Goal: Task Accomplishment & Management: Use online tool/utility

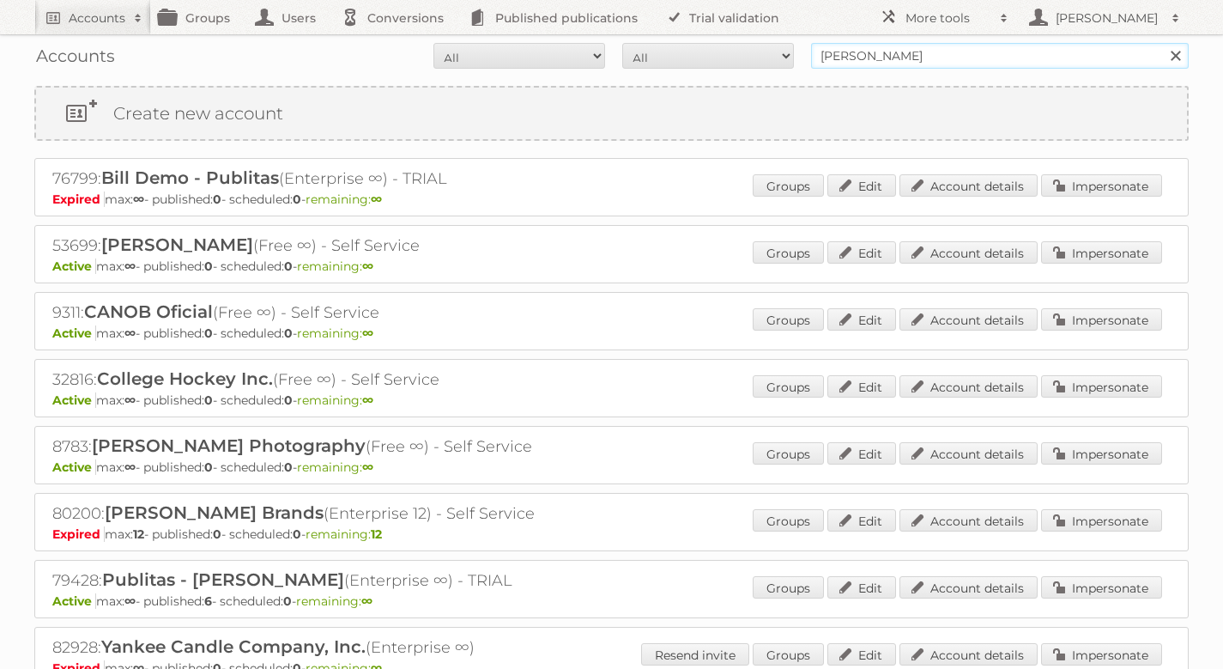
click at [996, 65] on input "[PERSON_NAME]" at bounding box center [1000, 56] width 378 height 26
type input "sinsa"
click at [1162, 43] on input "Search" at bounding box center [1175, 56] width 26 height 26
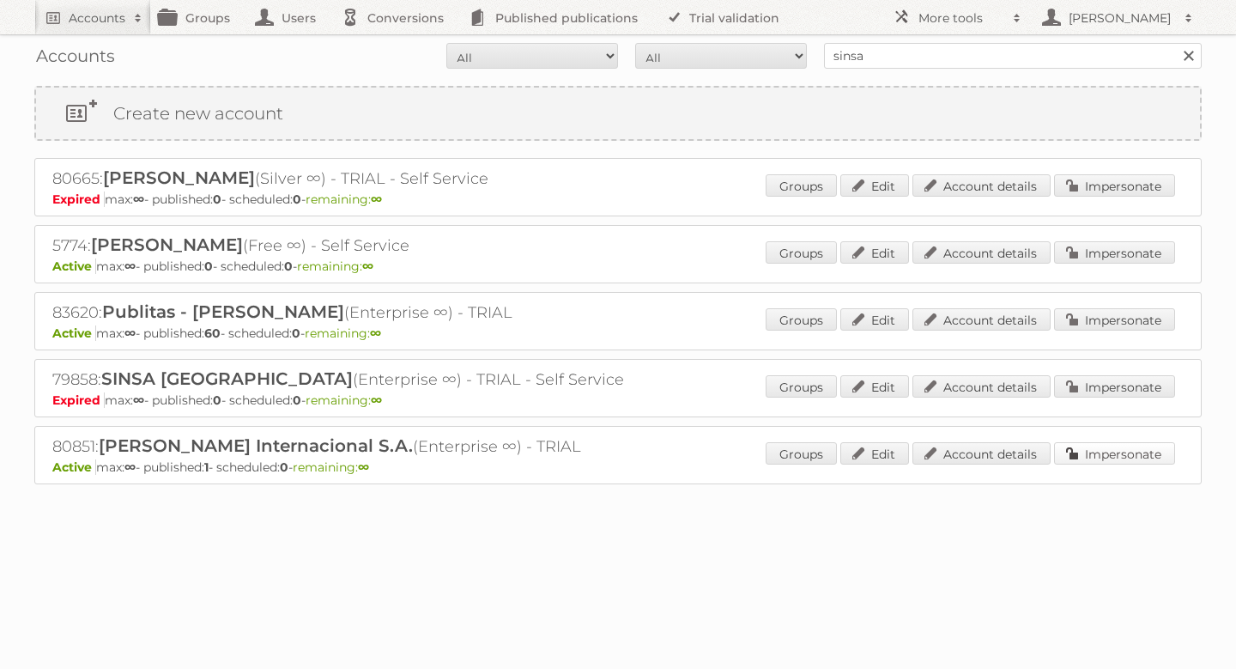
click at [1143, 447] on link "Impersonate" at bounding box center [1114, 453] width 121 height 22
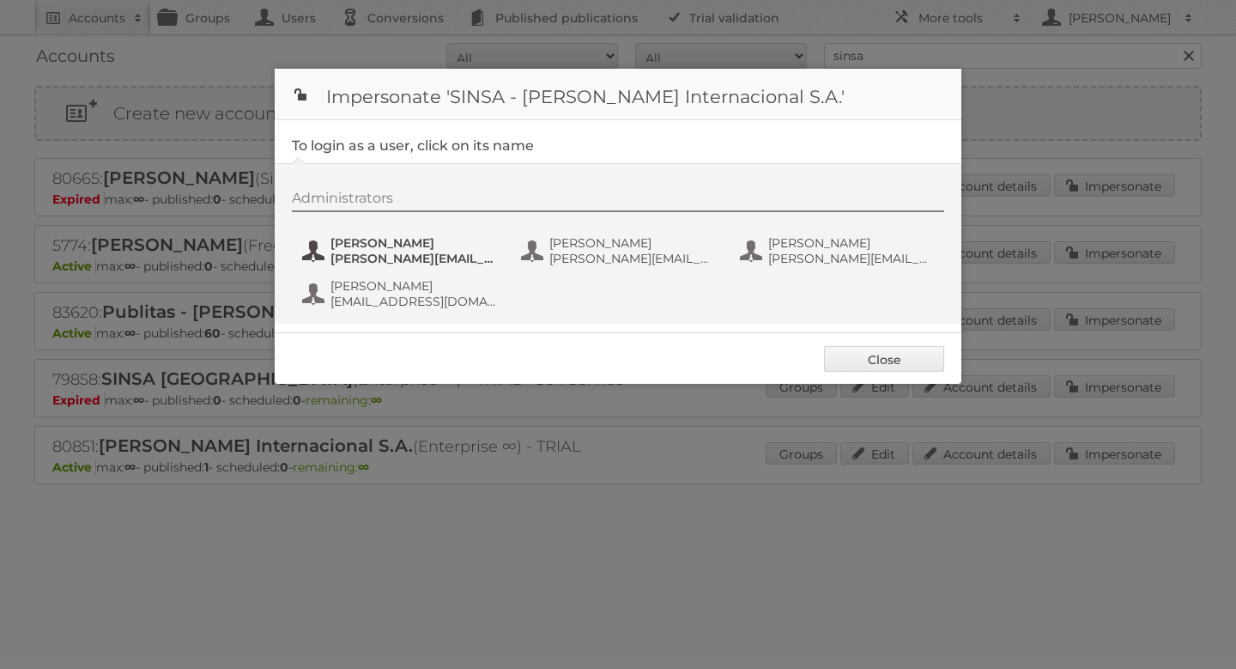
click at [393, 254] on span "arlen.aguilar@sinsa.com.ni" at bounding box center [413, 258] width 166 height 15
